Goal: Transaction & Acquisition: Subscribe to service/newsletter

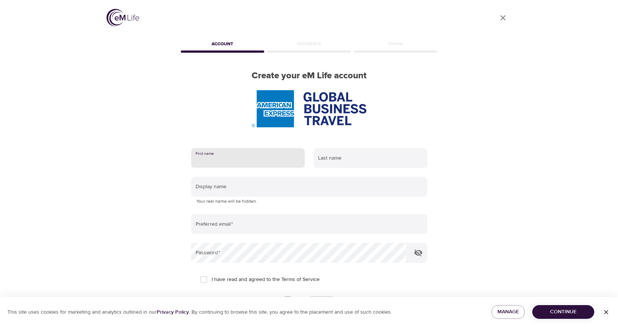
click at [218, 157] on input "text" at bounding box center [248, 158] width 114 height 20
type input "Shannon"
type input "Pettinicchi"
type input "SHANGIL@COMCAST.NET"
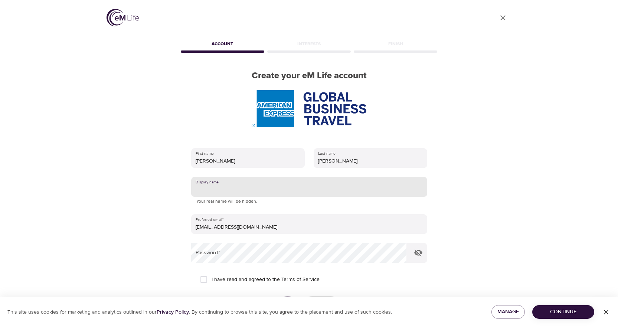
click at [308, 191] on input "text" at bounding box center [309, 187] width 236 height 20
type input "[PERSON_NAME]"
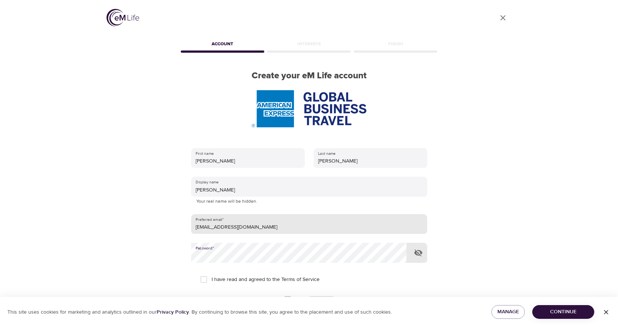
click at [286, 226] on input "SHANGIL@COMCAST.NET" at bounding box center [309, 224] width 236 height 20
type input "Shannon.r.pettinicchi@amexgbt.com"
click at [204, 279] on input "I have read and agreed to the Terms of Service" at bounding box center [204, 280] width 16 height 16
checkbox input "true"
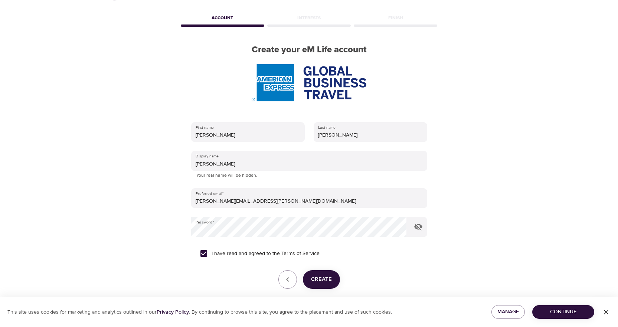
scroll to position [58, 0]
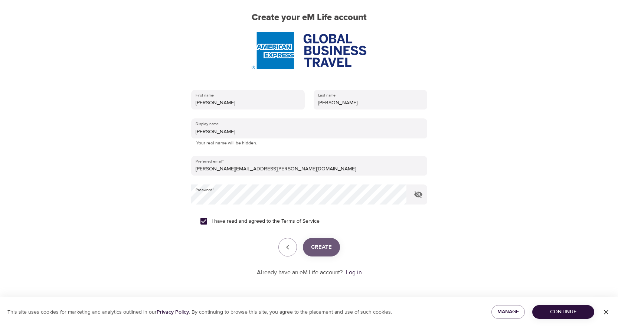
click at [314, 249] on span "Create" at bounding box center [321, 247] width 21 height 10
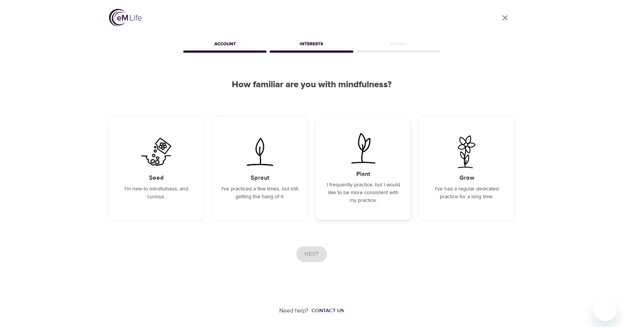
click at [361, 197] on p "I frequently practice, but I would like to be more consistent with my practice." at bounding box center [363, 192] width 77 height 23
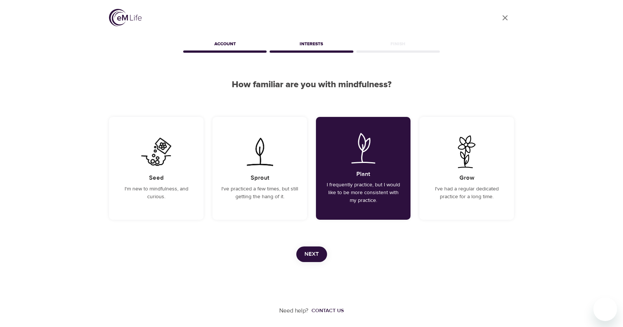
click at [315, 256] on span "Next" at bounding box center [312, 254] width 14 height 10
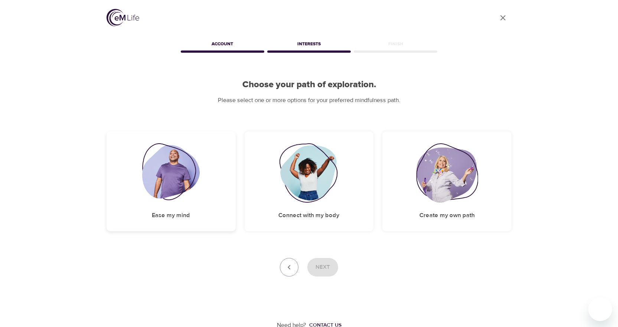
click at [160, 178] on img at bounding box center [171, 172] width 58 height 59
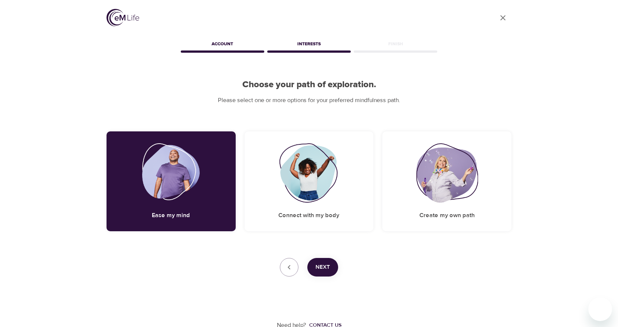
click at [322, 266] on span "Next" at bounding box center [322, 267] width 14 height 10
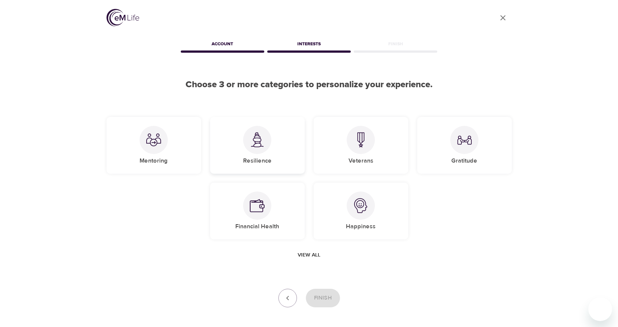
click at [276, 140] on div "Resilience" at bounding box center [257, 145] width 95 height 57
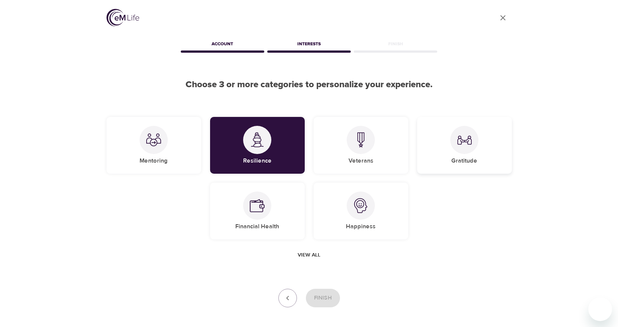
click at [469, 152] on div at bounding box center [464, 140] width 28 height 28
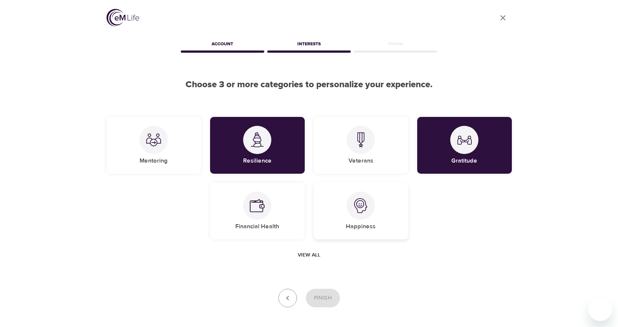
click at [367, 210] on img at bounding box center [360, 205] width 15 height 15
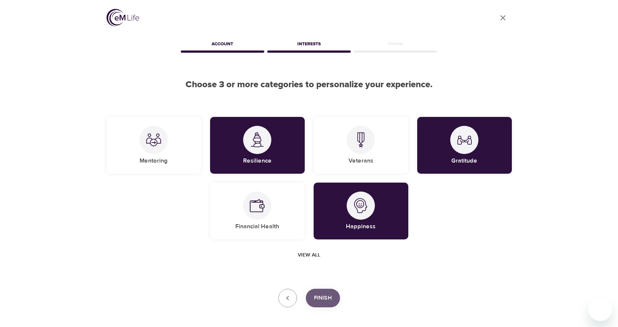
click at [326, 301] on span "Finish" at bounding box center [323, 298] width 18 height 10
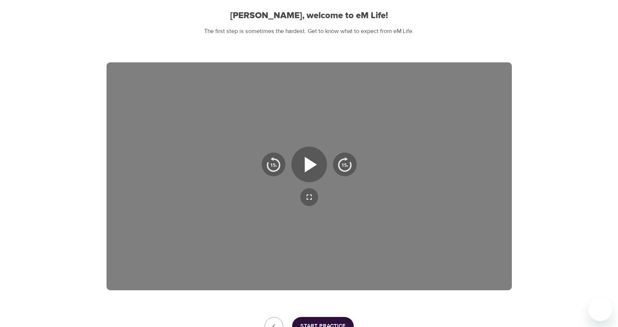
scroll to position [74, 0]
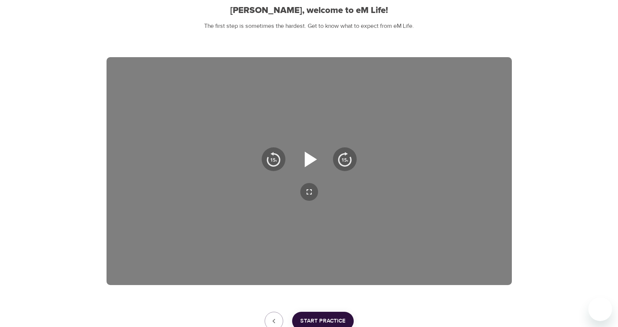
click at [310, 157] on icon "button" at bounding box center [311, 159] width 12 height 16
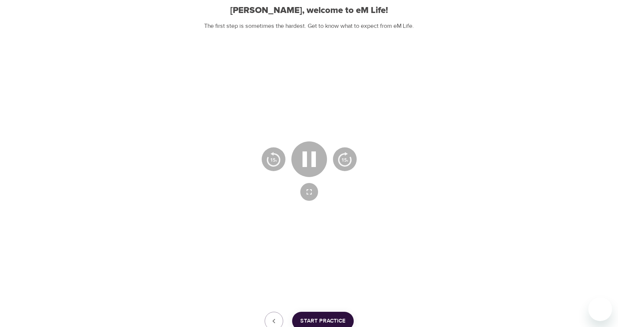
click at [346, 252] on div at bounding box center [309, 171] width 405 height 228
click at [298, 153] on icon "button" at bounding box center [309, 159] width 27 height 27
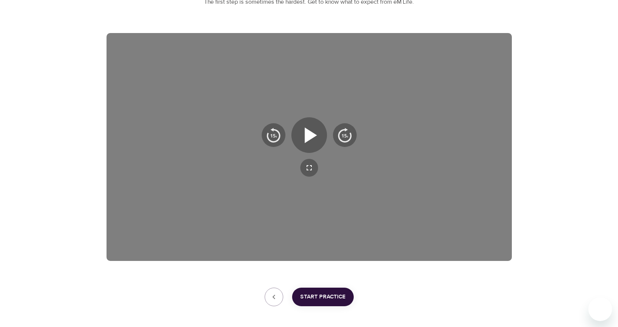
scroll to position [111, 0]
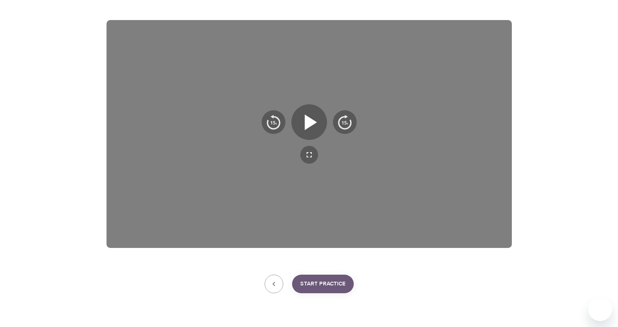
click at [330, 291] on button "Start Practice" at bounding box center [323, 284] width 62 height 19
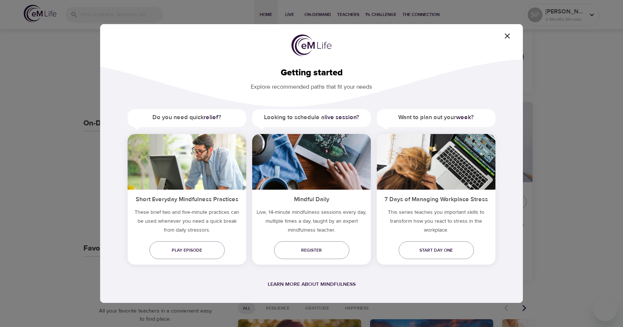
click at [183, 121] on h5 "Do you need quick relief ?" at bounding box center [187, 117] width 119 height 17
click at [186, 252] on span "Play episode" at bounding box center [186, 250] width 63 height 8
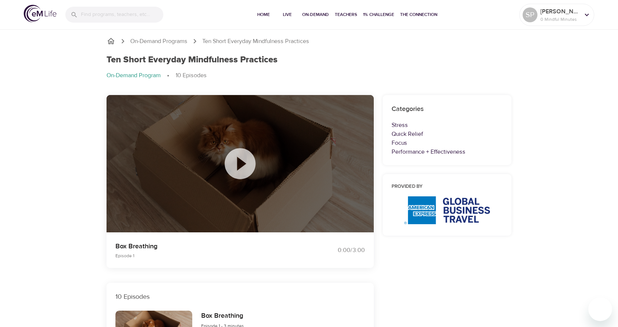
click at [243, 164] on icon at bounding box center [240, 163] width 37 height 37
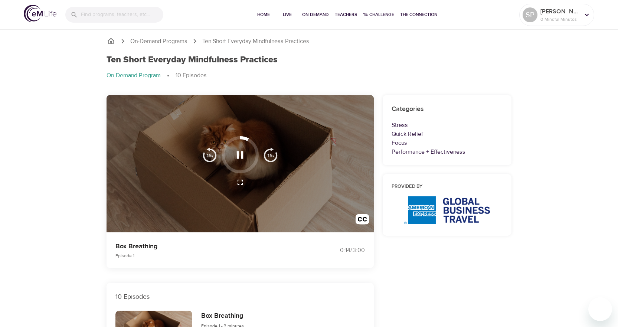
click at [234, 296] on p "10 Episodes" at bounding box center [239, 297] width 249 height 10
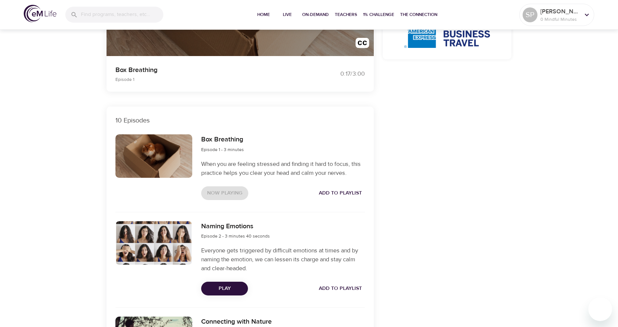
scroll to position [148, 0]
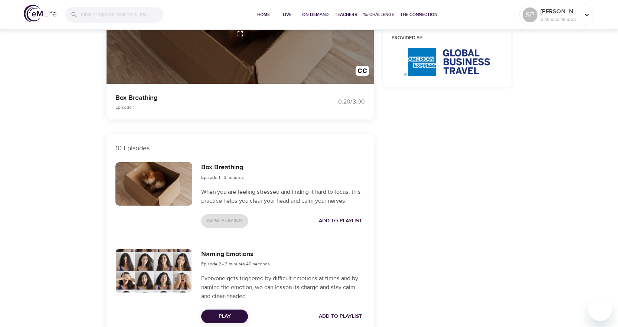
click at [264, 49] on div at bounding box center [240, 16] width 267 height 138
click at [164, 114] on div "Box Breathing Episode 1" at bounding box center [208, 101] width 194 height 27
